Goal: Information Seeking & Learning: Learn about a topic

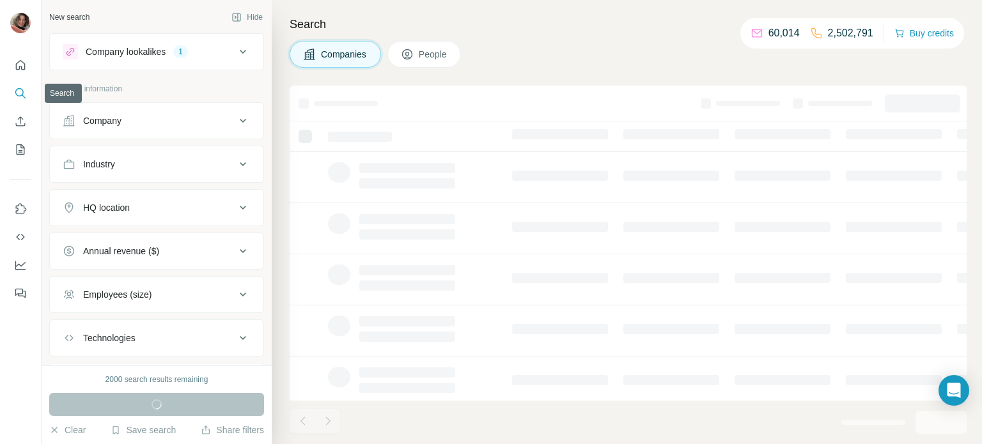
click at [27, 100] on button "Search" at bounding box center [20, 93] width 20 height 23
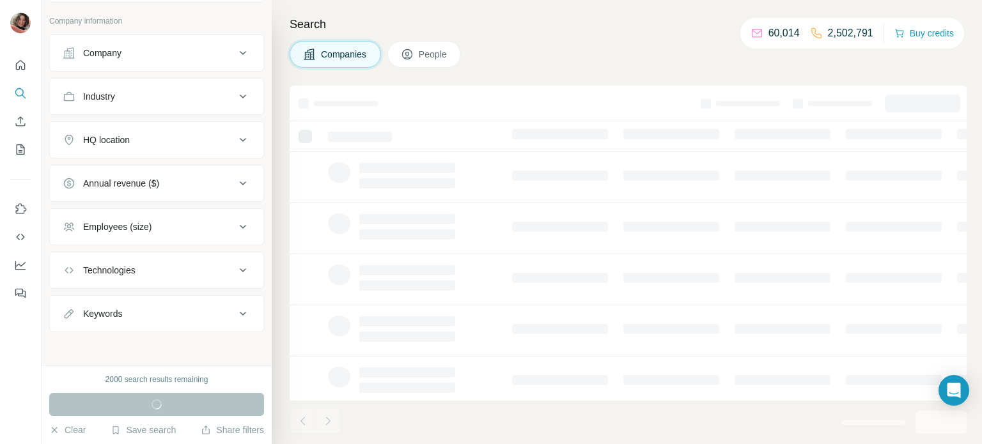
click at [178, 47] on div "Company" at bounding box center [149, 53] width 173 height 13
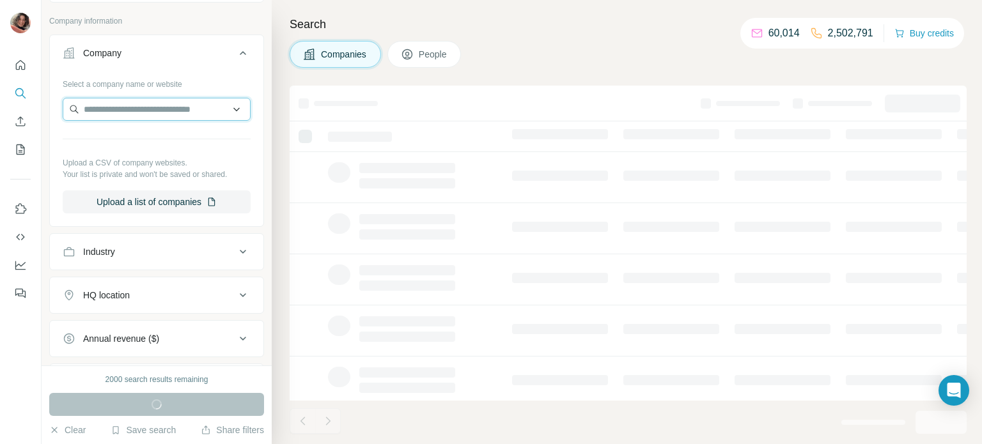
click at [146, 113] on input "text" at bounding box center [157, 109] width 188 height 23
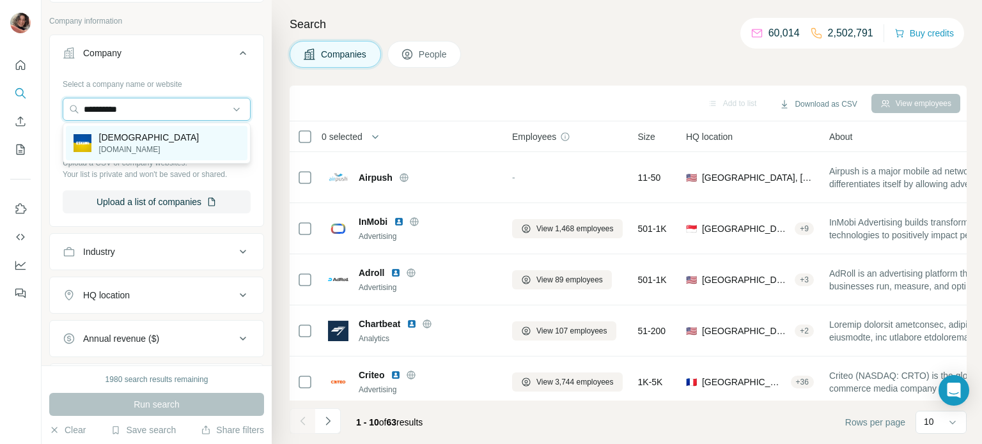
type input "**********"
click at [146, 137] on div "Eskimi [DOMAIN_NAME]" at bounding box center [156, 143] width 181 height 35
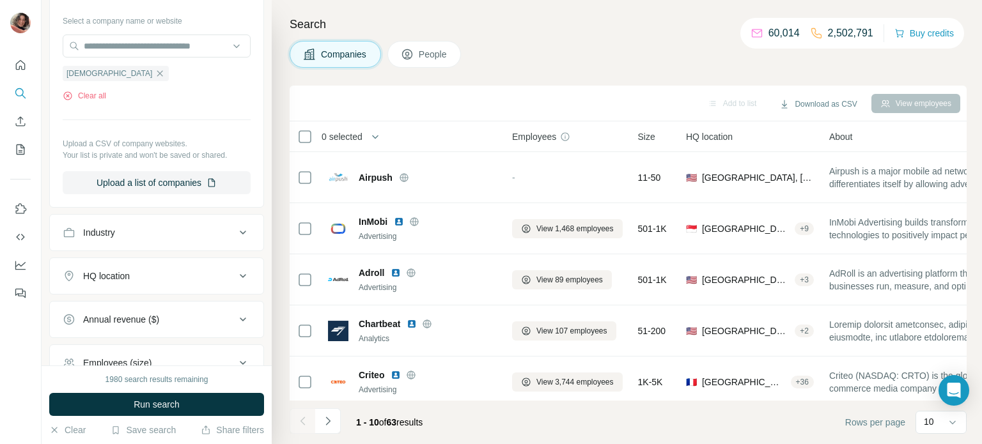
scroll to position [132, 0]
click at [214, 228] on div "Industry" at bounding box center [149, 231] width 173 height 13
click at [157, 268] on input at bounding box center [150, 263] width 158 height 14
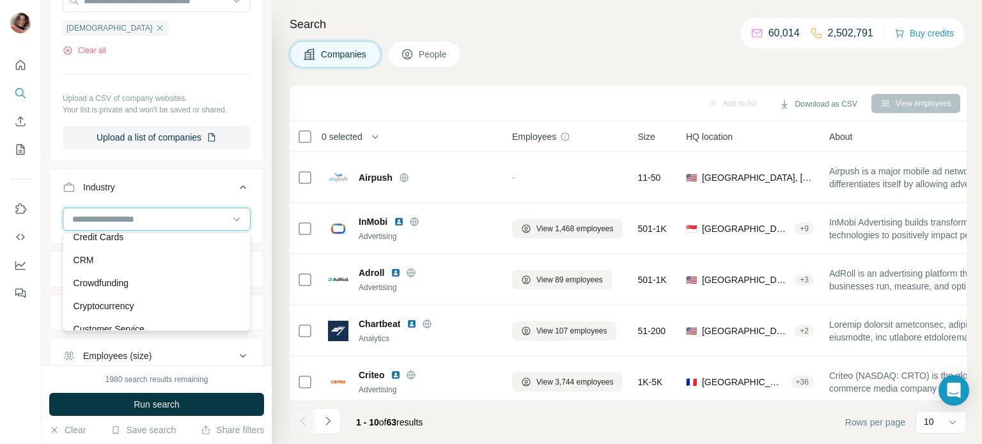
scroll to position [3195, 0]
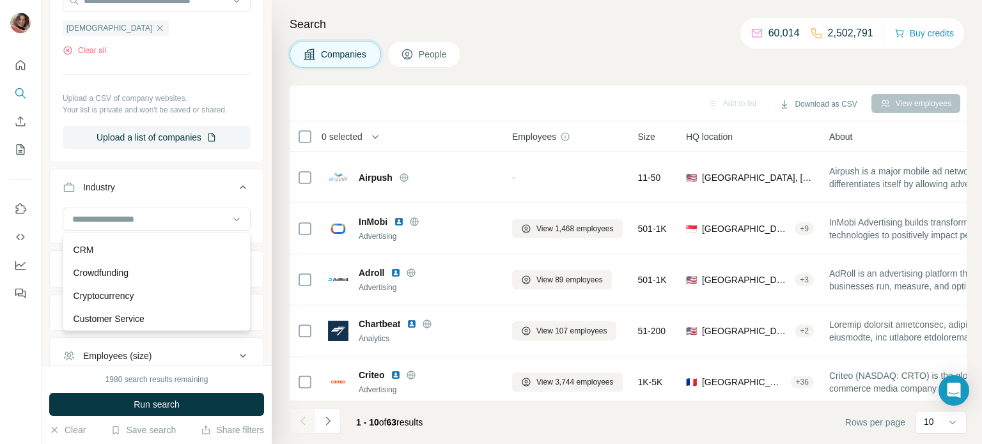
click at [157, 274] on div "Crowdfunding" at bounding box center [156, 272] width 166 height 13
click at [130, 248] on div "Crowdfunding" at bounding box center [97, 247] width 68 height 15
click at [123, 251] on icon "button" at bounding box center [121, 248] width 10 height 10
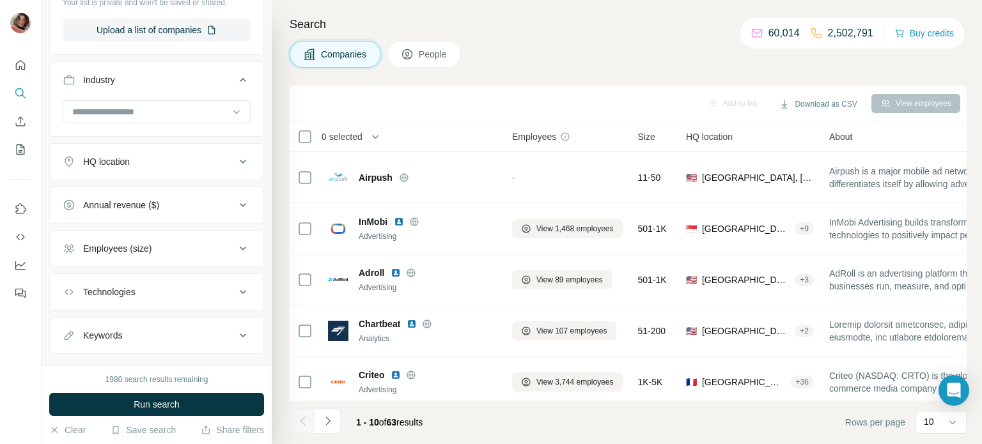
scroll to position [305, 0]
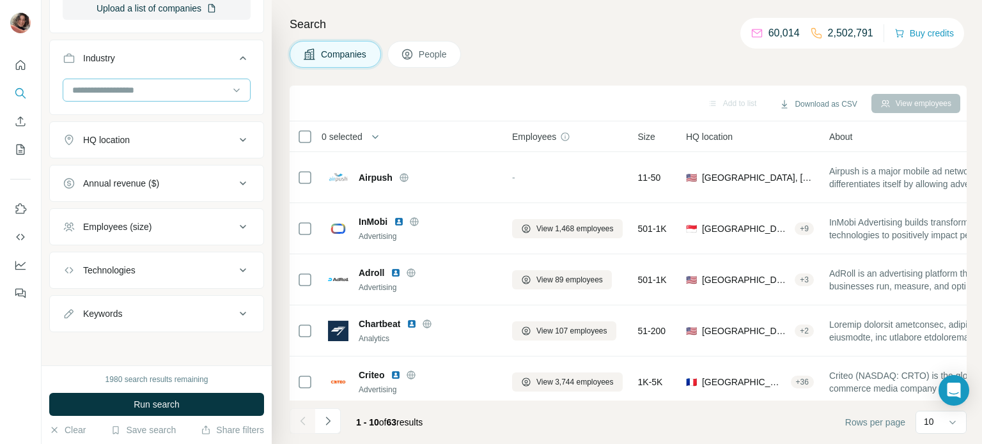
click at [127, 96] on input at bounding box center [150, 90] width 158 height 14
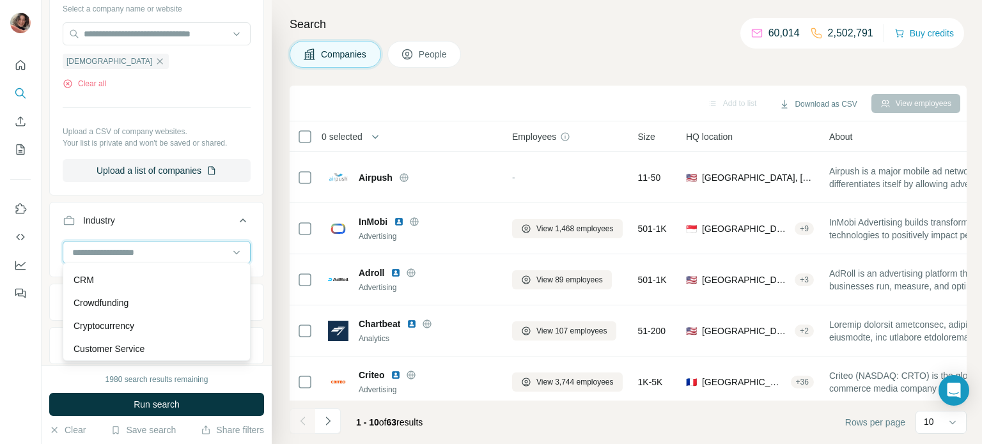
scroll to position [140, 0]
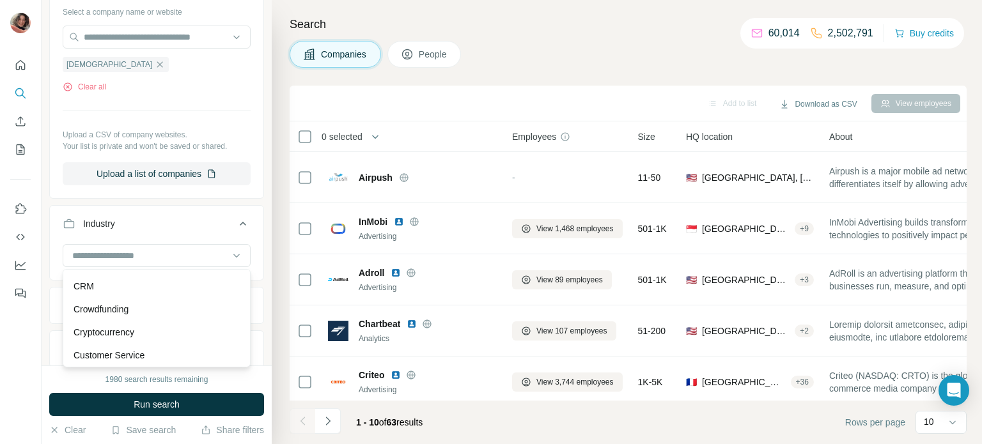
click at [146, 100] on div "Select a company name or website Eskimi Clear all Upload a CSV of company websi…" at bounding box center [157, 93] width 188 height 184
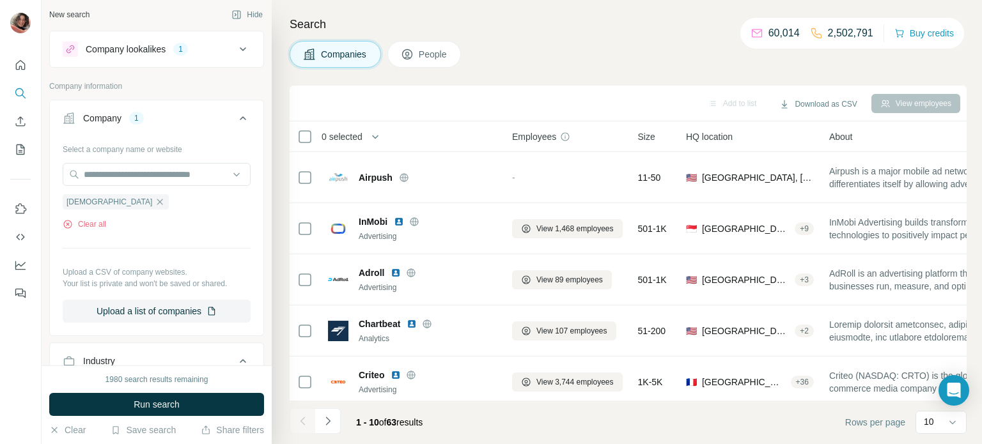
scroll to position [0, 0]
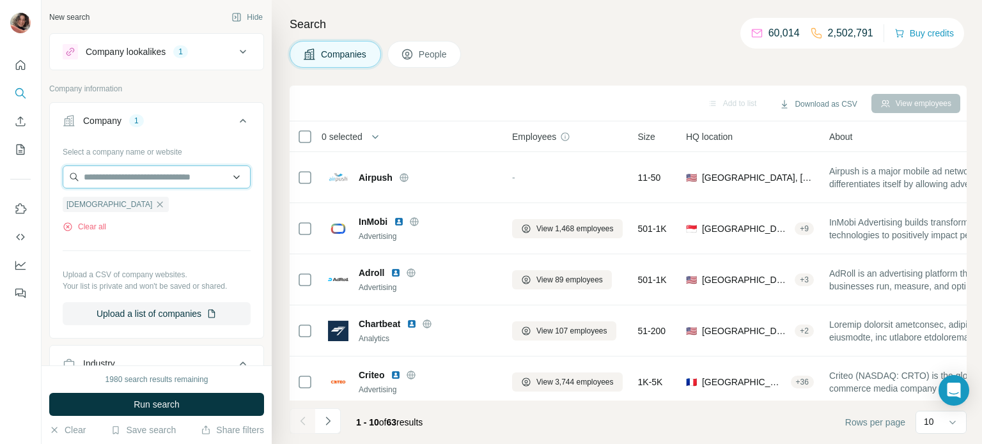
click at [112, 173] on input "text" at bounding box center [157, 177] width 188 height 23
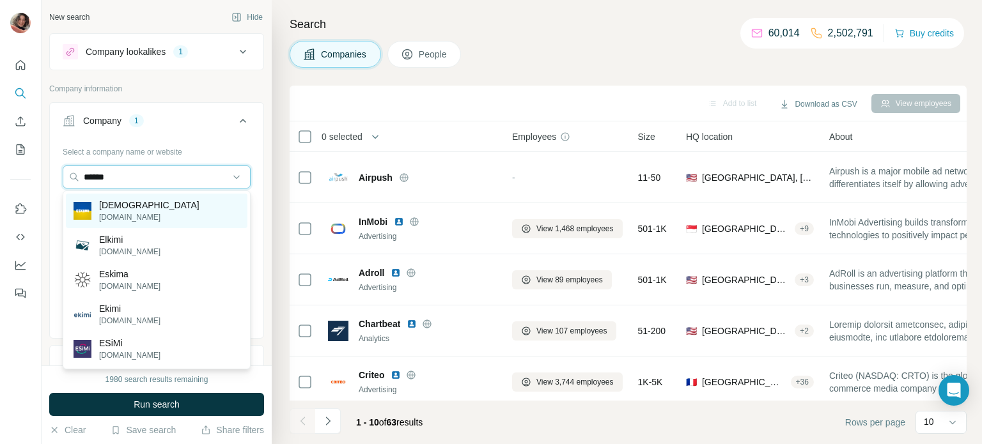
type input "******"
click at [86, 198] on div "Eskimi [DOMAIN_NAME]" at bounding box center [156, 211] width 181 height 35
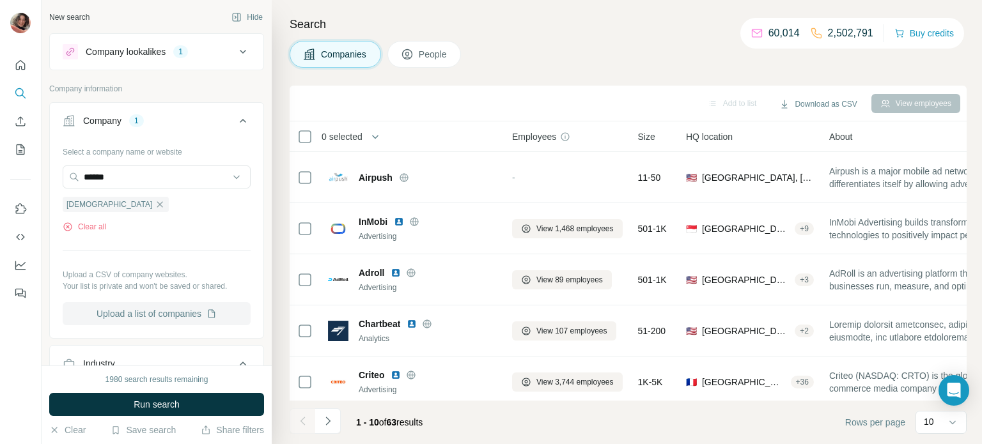
click at [137, 318] on button "Upload a list of companies" at bounding box center [157, 313] width 188 height 23
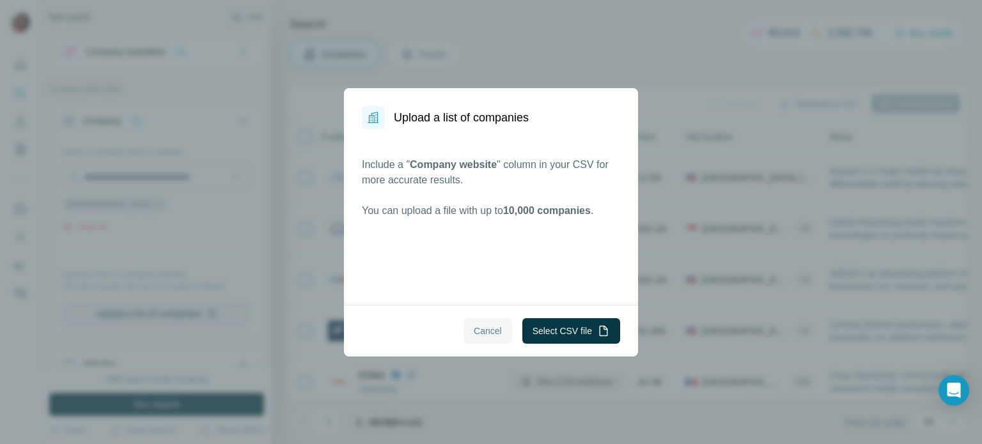
click at [475, 332] on span "Cancel" at bounding box center [488, 331] width 28 height 13
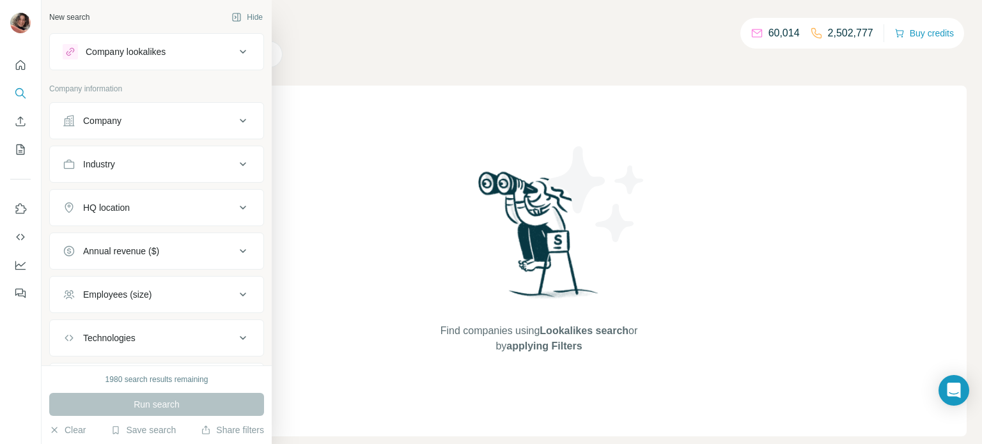
click at [226, 52] on div "Company lookalikes" at bounding box center [149, 51] width 173 height 15
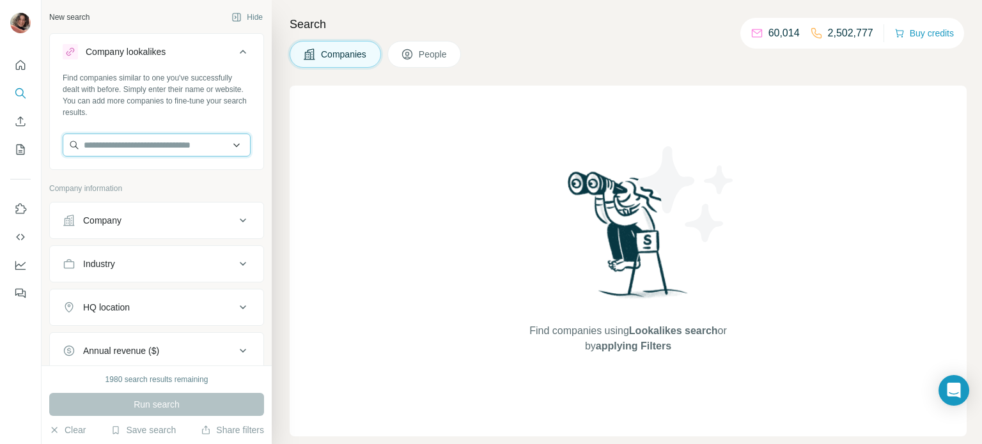
click at [192, 141] on input "text" at bounding box center [157, 145] width 188 height 23
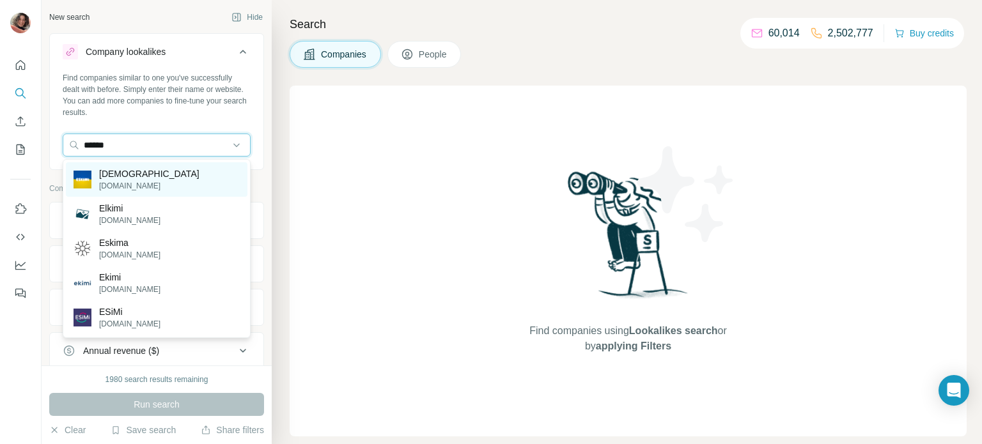
type input "******"
click at [164, 183] on div "Eskimi [DOMAIN_NAME]" at bounding box center [156, 179] width 181 height 35
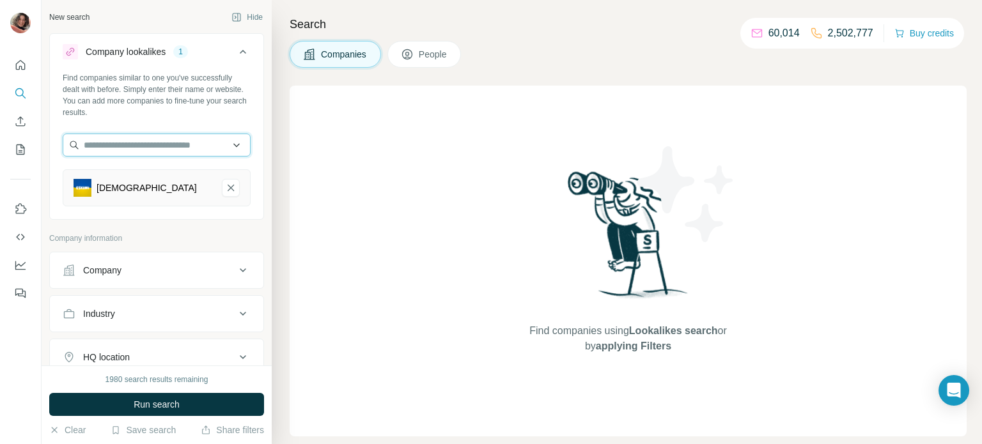
click at [160, 146] on input "text" at bounding box center [157, 145] width 188 height 23
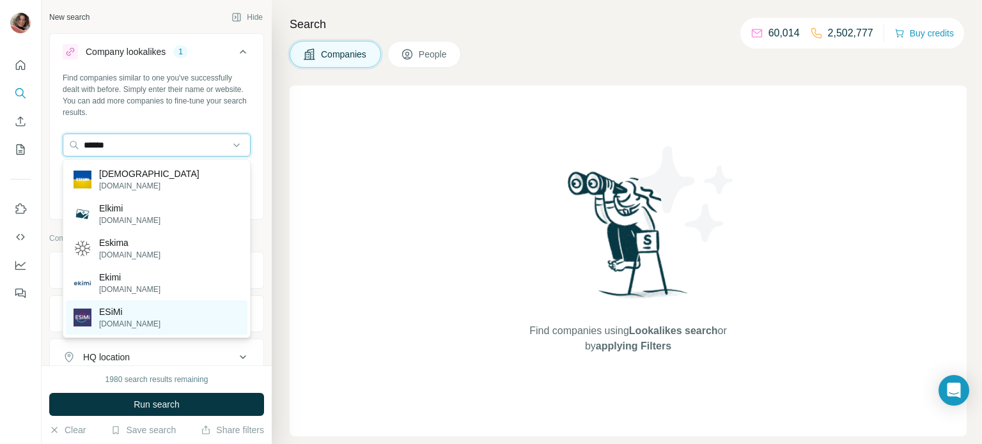
type input "******"
click at [140, 322] on div "ESiMi [DOMAIN_NAME]" at bounding box center [156, 317] width 181 height 35
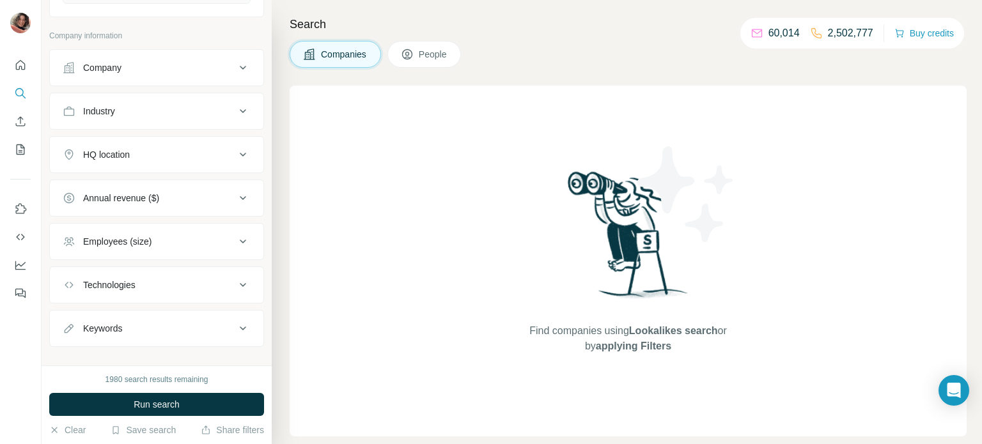
scroll to position [253, 0]
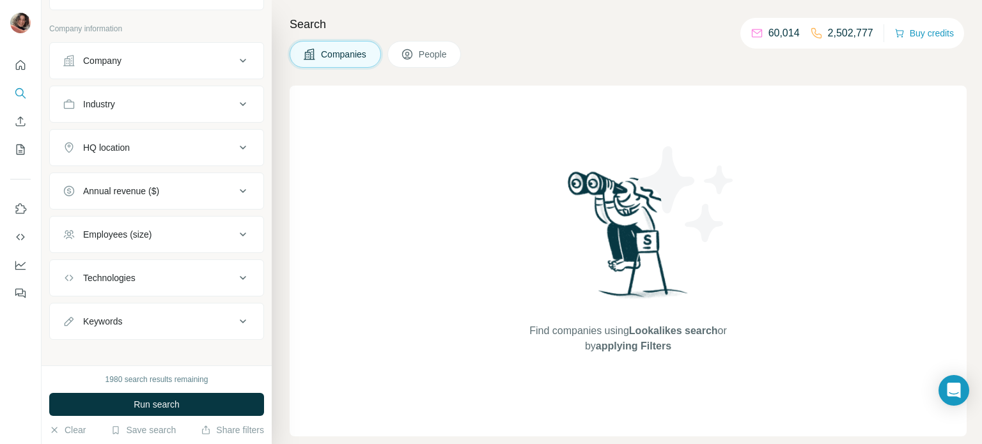
click at [169, 115] on button "Industry" at bounding box center [156, 104] width 213 height 31
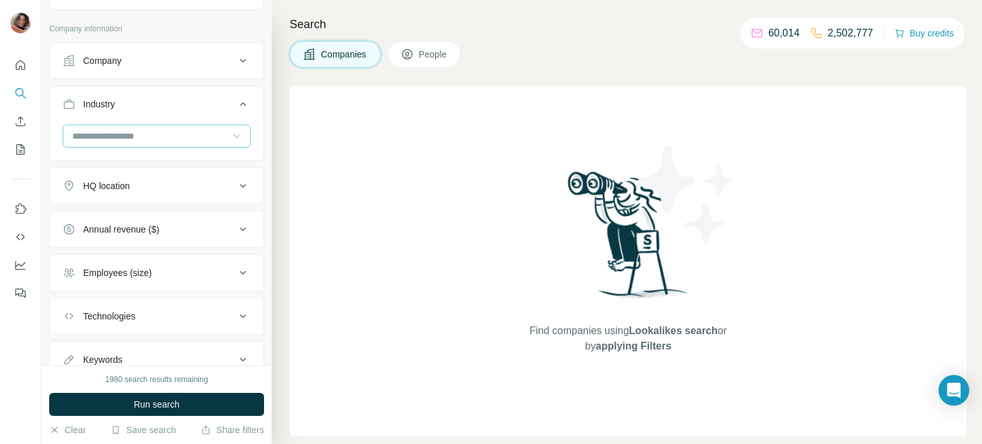
click at [230, 135] on icon at bounding box center [236, 136] width 13 height 13
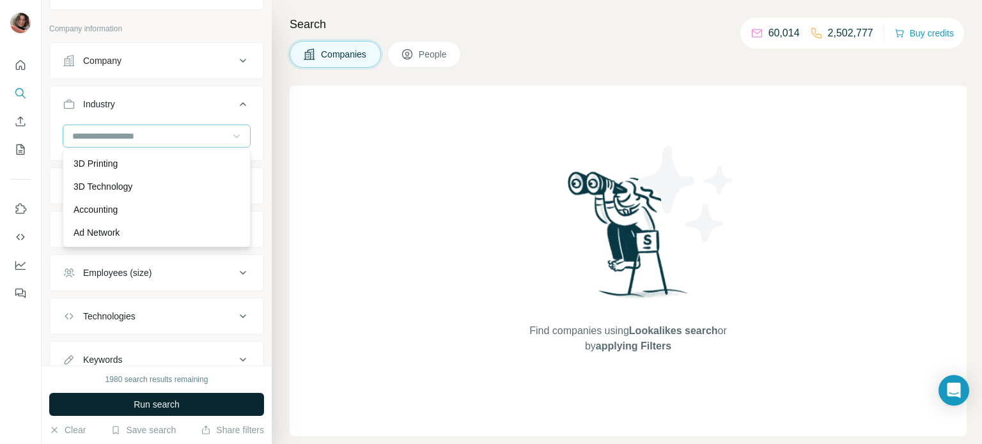
click at [141, 405] on span "Run search" at bounding box center [157, 404] width 46 height 13
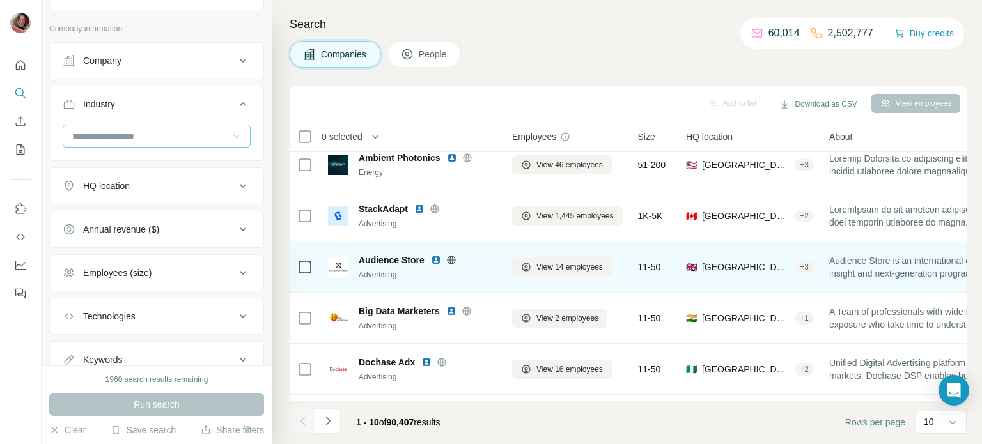
scroll to position [0, 0]
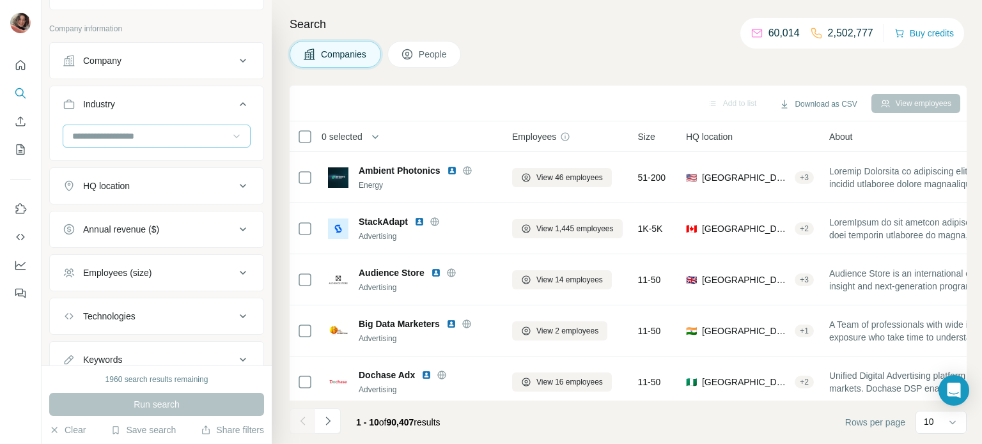
drag, startPoint x: 435, startPoint y: 68, endPoint x: 432, endPoint y: 52, distance: 15.7
click at [435, 68] on div "Search Companies People Add to list Download as CSV View employees 0 selected C…" at bounding box center [627, 222] width 710 height 444
click at [432, 52] on span "People" at bounding box center [433, 54] width 29 height 13
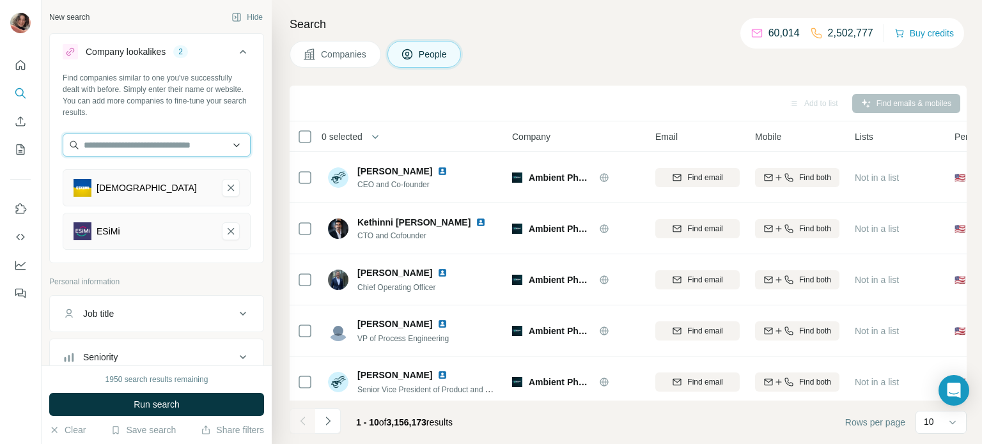
click at [134, 139] on input "text" at bounding box center [157, 145] width 188 height 23
paste input "**********"
type input "**********"
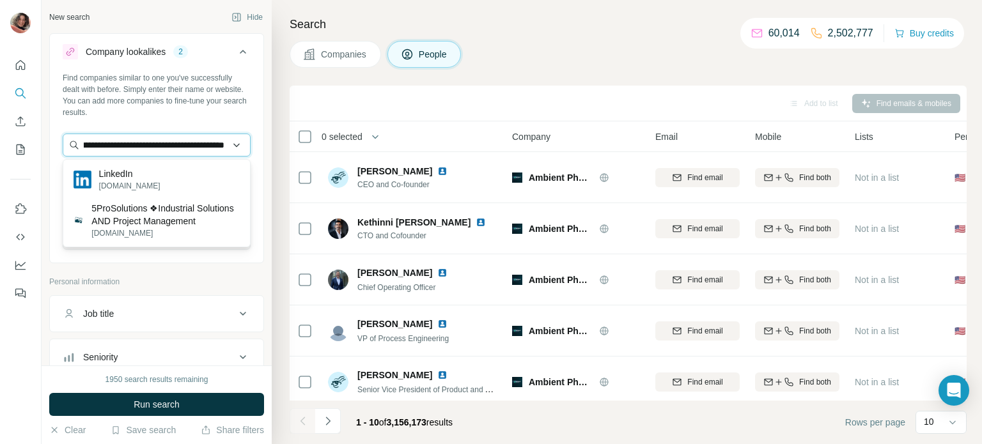
click at [134, 139] on input "**********" at bounding box center [157, 145] width 188 height 23
